Goal: Find specific fact: Find specific page/section

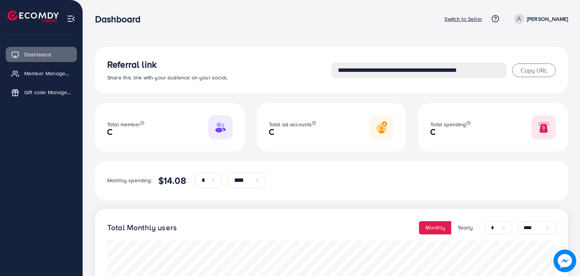
select select "*"
select select "****"
select select "*"
select select "****"
click at [20, 71] on icon at bounding box center [17, 74] width 8 height 8
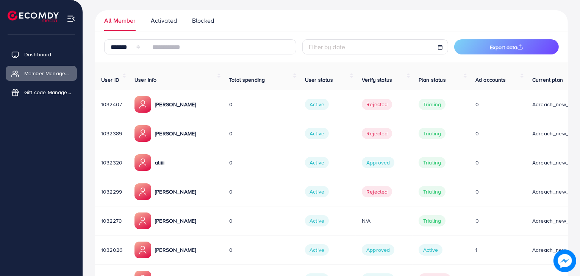
scroll to position [76, 0]
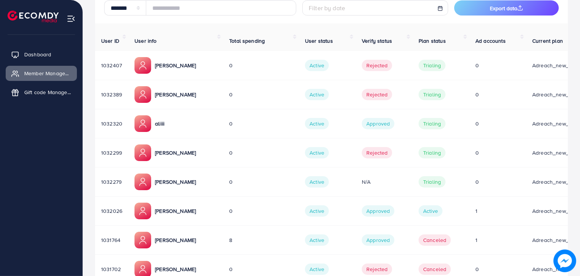
click at [186, 207] on p "[PERSON_NAME]" at bounding box center [175, 211] width 41 height 9
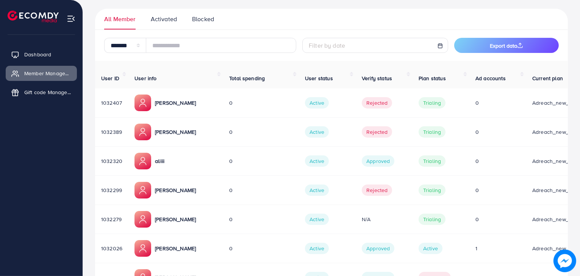
scroll to position [38, 0]
click at [176, 183] on div "Muhammad Saim" at bounding box center [175, 191] width 83 height 17
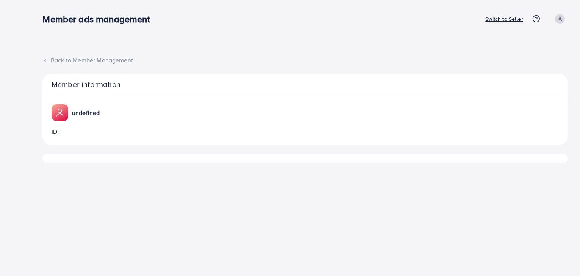
select select "**"
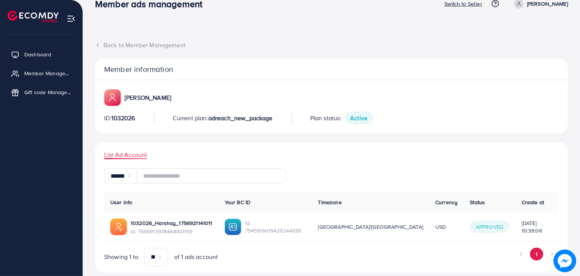
scroll to position [24, 0]
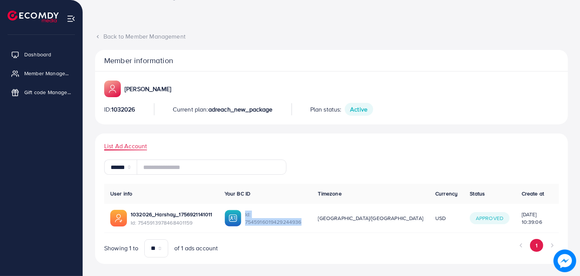
drag, startPoint x: 331, startPoint y: 214, endPoint x: 257, endPoint y: 214, distance: 73.8
click at [257, 214] on div "Id: 7545916019429244936" at bounding box center [265, 218] width 81 height 17
copy span "Id: 7545916019429244936"
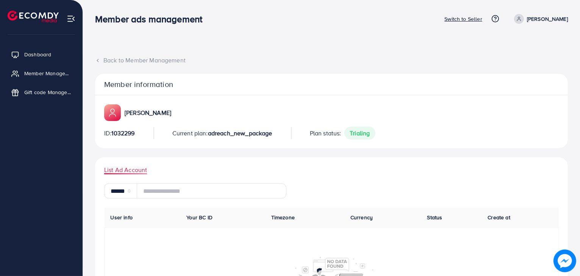
click at [159, 113] on p "[PERSON_NAME]" at bounding box center [148, 112] width 47 height 9
copy p "Saim"
